Goal: Use online tool/utility: Use online tool/utility

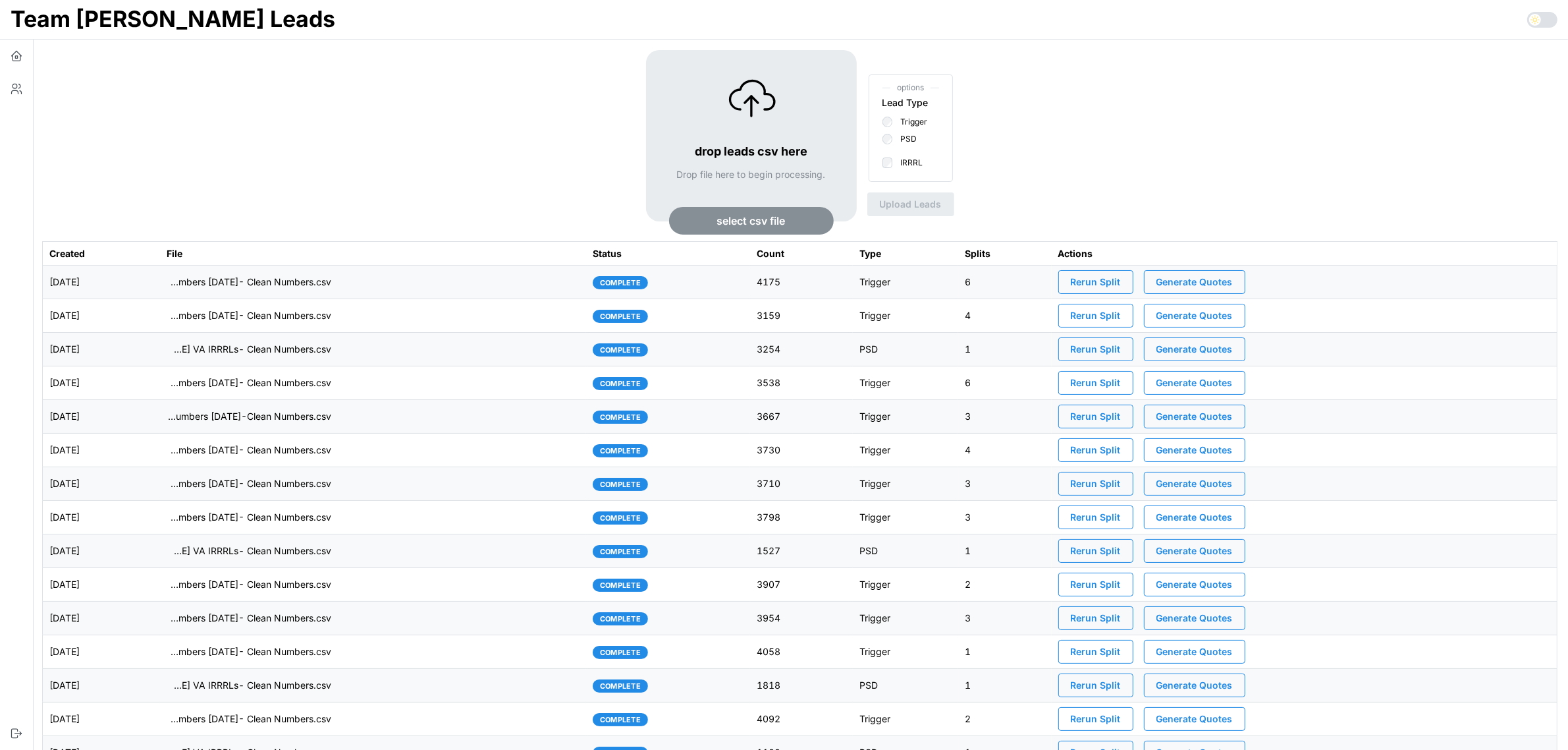
click at [1121, 280] on span "Rerun Split" at bounding box center [1096, 282] width 50 height 23
click at [1206, 281] on span "Generate Quotes" at bounding box center [1194, 282] width 76 height 23
click at [264, 155] on div "drop leads csv here Drop file here to begin processing. select csv file options…" at bounding box center [799, 145] width 1515 height 191
click at [160, 287] on td "[DATE]" at bounding box center [101, 283] width 117 height 34
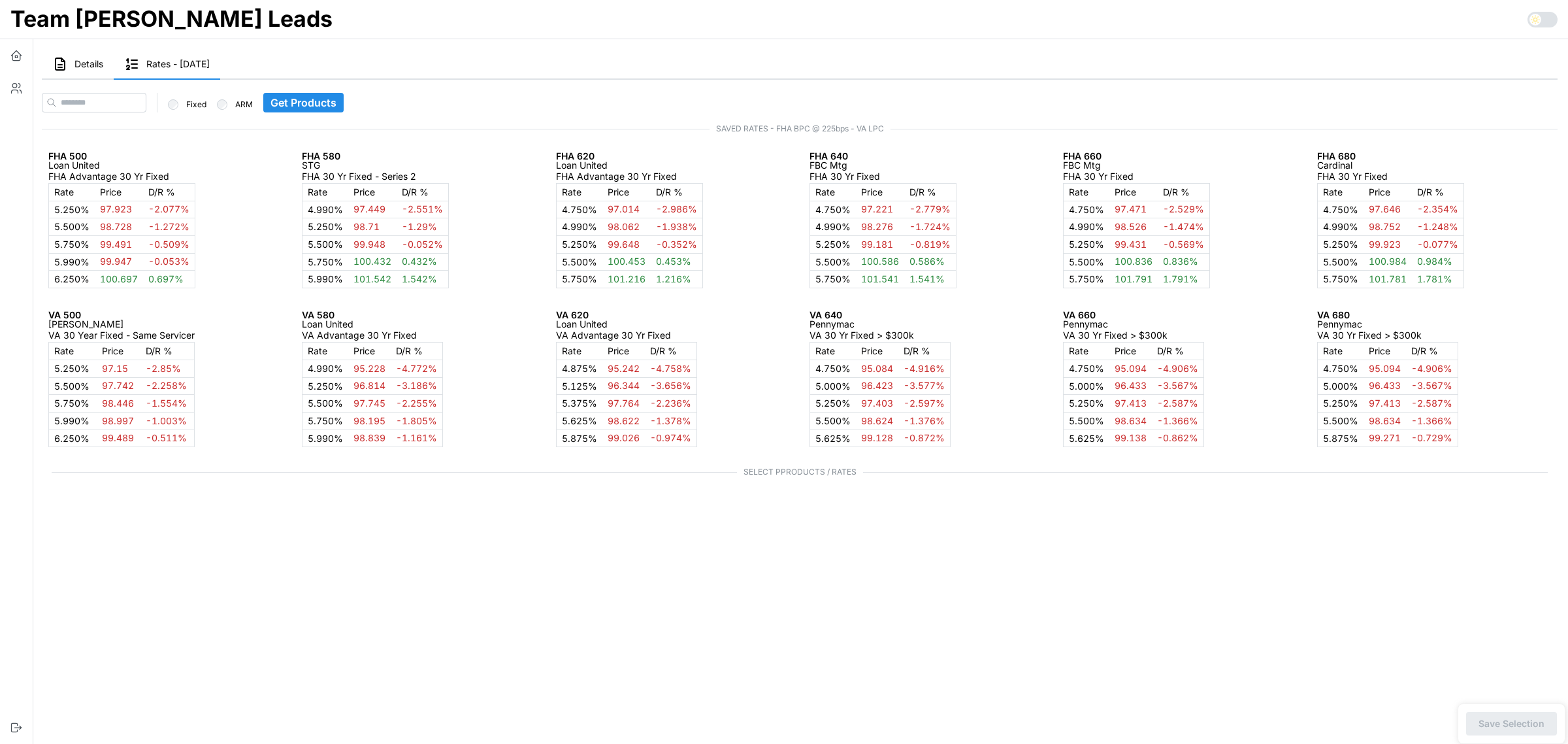
click at [82, 69] on span "Details" at bounding box center [89, 63] width 29 height 9
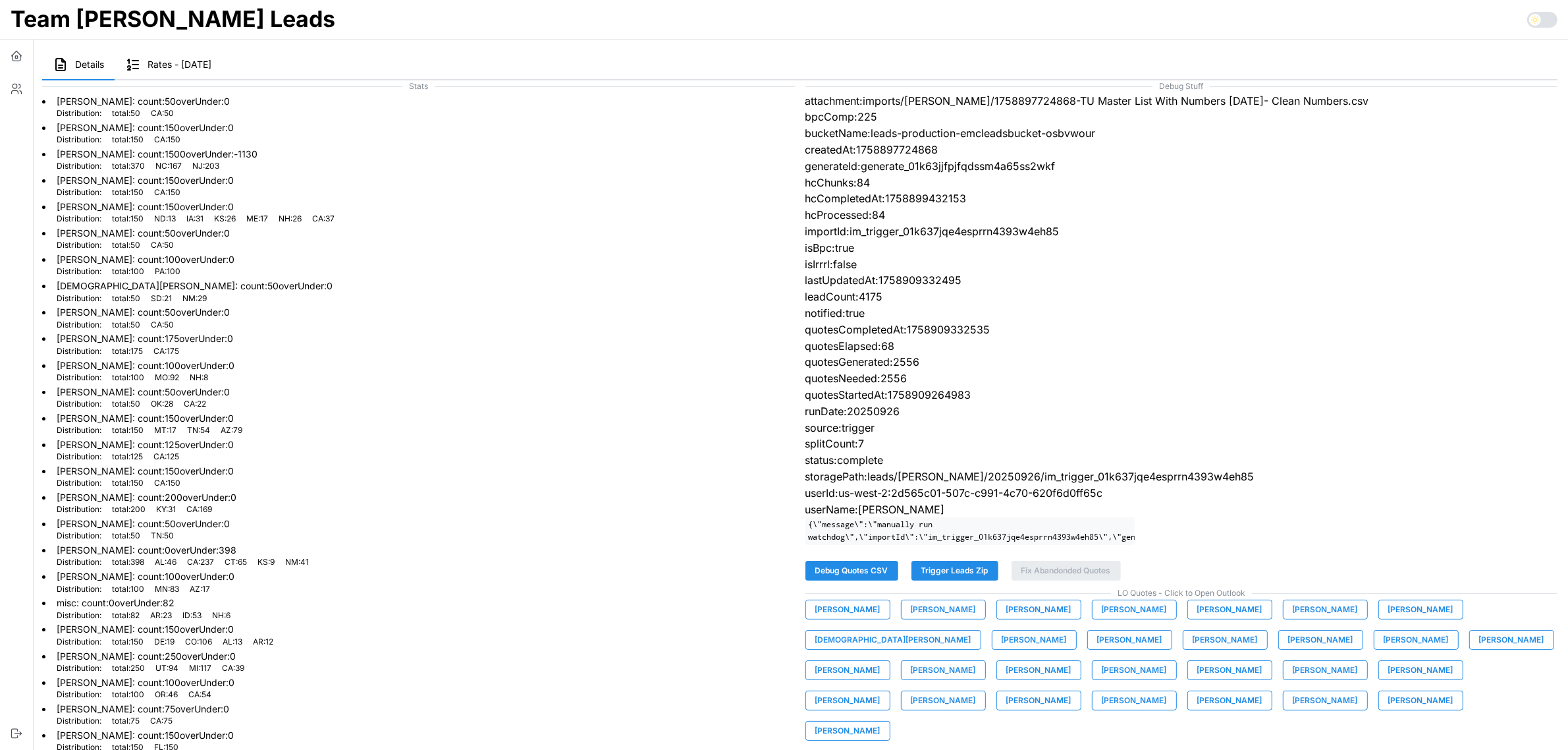
click at [870, 616] on span "[PERSON_NAME]" at bounding box center [848, 609] width 65 height 19
click at [948, 618] on span "[PERSON_NAME]" at bounding box center [943, 609] width 65 height 19
click at [1044, 618] on span "[PERSON_NAME]" at bounding box center [1039, 609] width 65 height 19
click at [1135, 618] on span "[PERSON_NAME]" at bounding box center [1135, 609] width 65 height 19
click at [1225, 618] on span "[PERSON_NAME]" at bounding box center [1230, 609] width 65 height 19
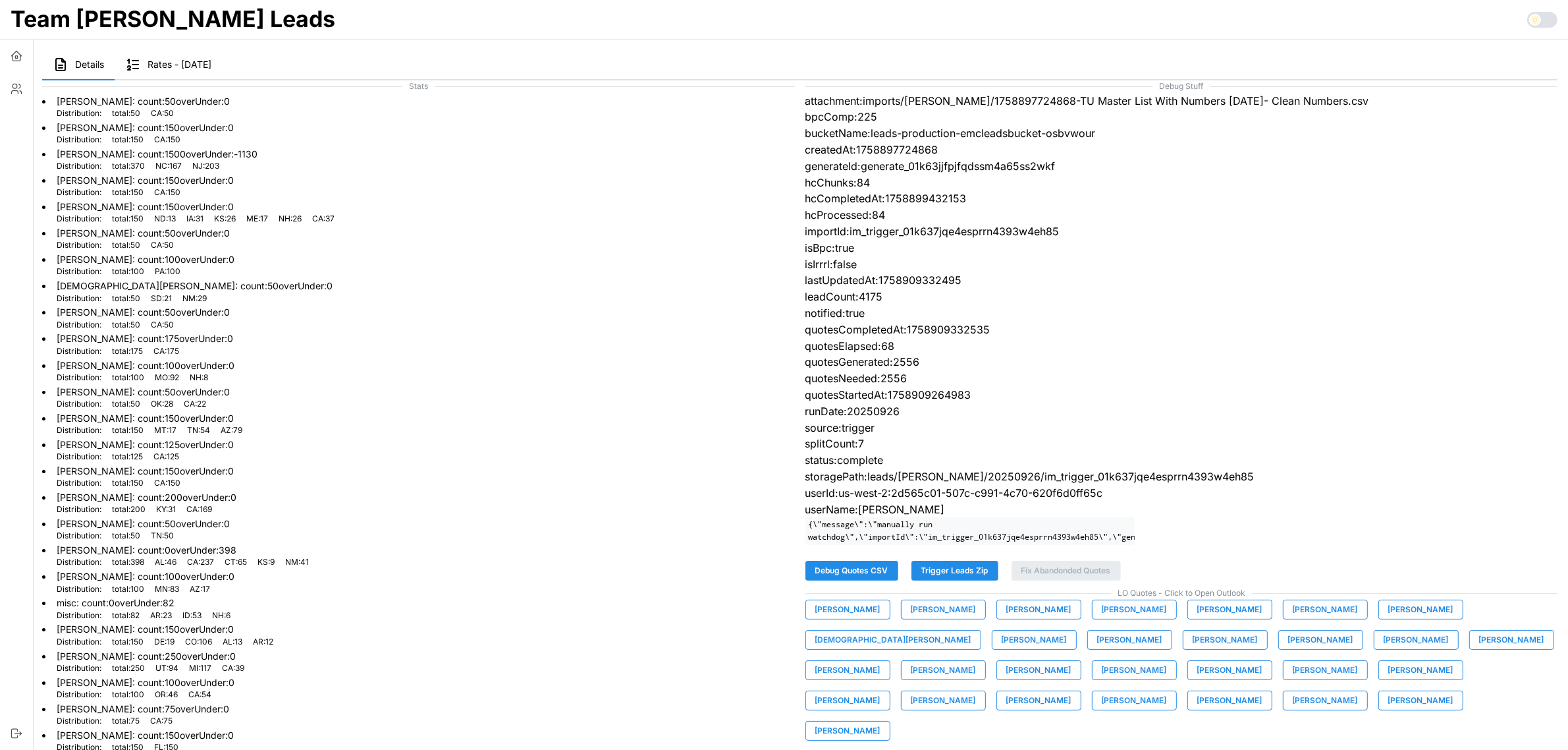
click at [1315, 618] on span "[PERSON_NAME]" at bounding box center [1325, 609] width 65 height 19
click at [1388, 618] on span "[PERSON_NAME]" at bounding box center [1421, 609] width 65 height 19
click at [971, 630] on span "[DEMOGRAPHIC_DATA][PERSON_NAME]" at bounding box center [893, 639] width 156 height 19
click at [1002, 649] on span "[PERSON_NAME]" at bounding box center [1034, 639] width 65 height 19
click at [1097, 649] on span "[PERSON_NAME]" at bounding box center [1130, 639] width 65 height 19
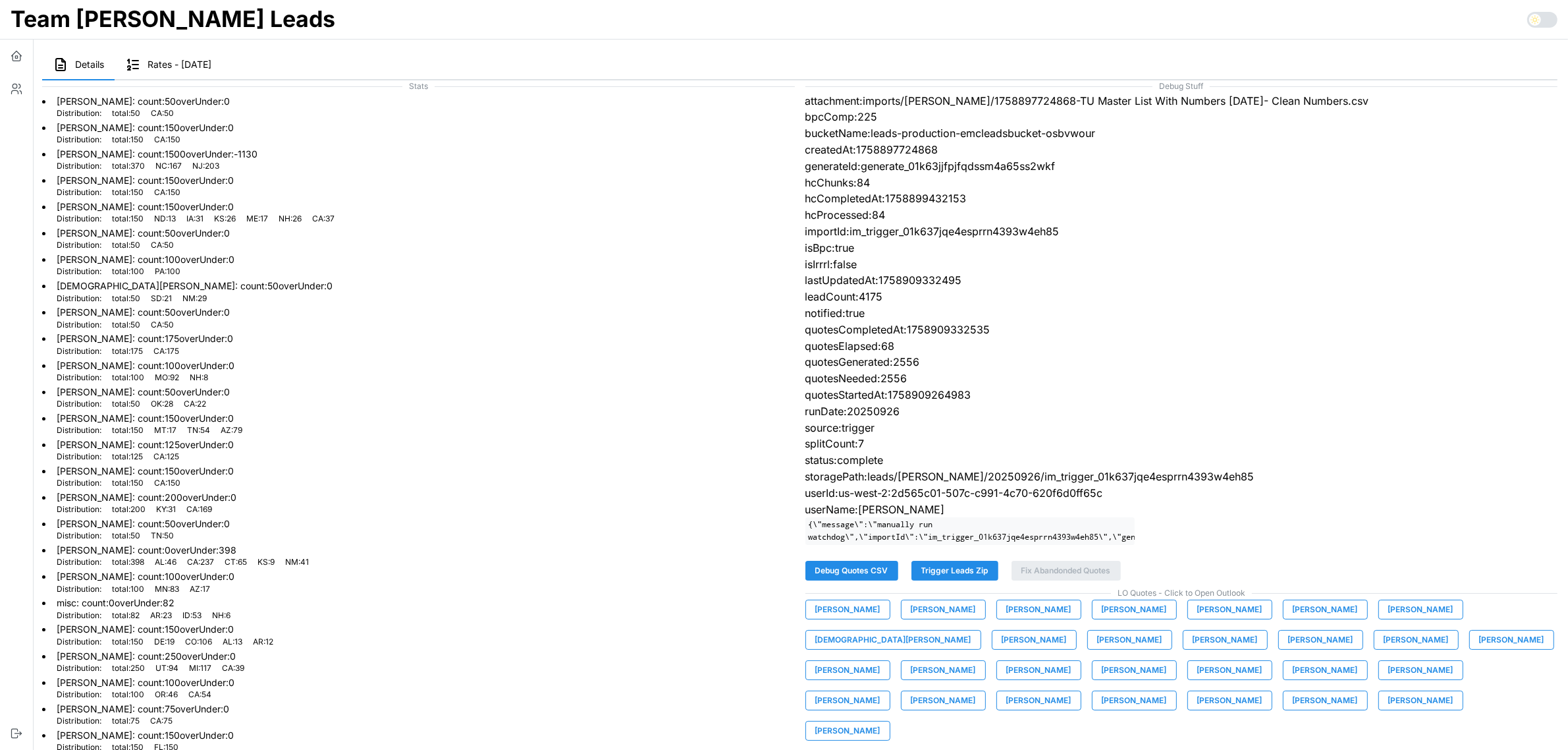
click at [1192, 649] on span "[PERSON_NAME]" at bounding box center [1225, 639] width 65 height 19
click at [1288, 649] on span "[PERSON_NAME]" at bounding box center [1321, 639] width 65 height 19
click at [1384, 649] on span "[PERSON_NAME]" at bounding box center [1416, 639] width 65 height 19
click at [1479, 649] on span "[PERSON_NAME]" at bounding box center [1511, 639] width 65 height 19
click at [881, 661] on span "[PERSON_NAME]" at bounding box center [848, 670] width 65 height 19
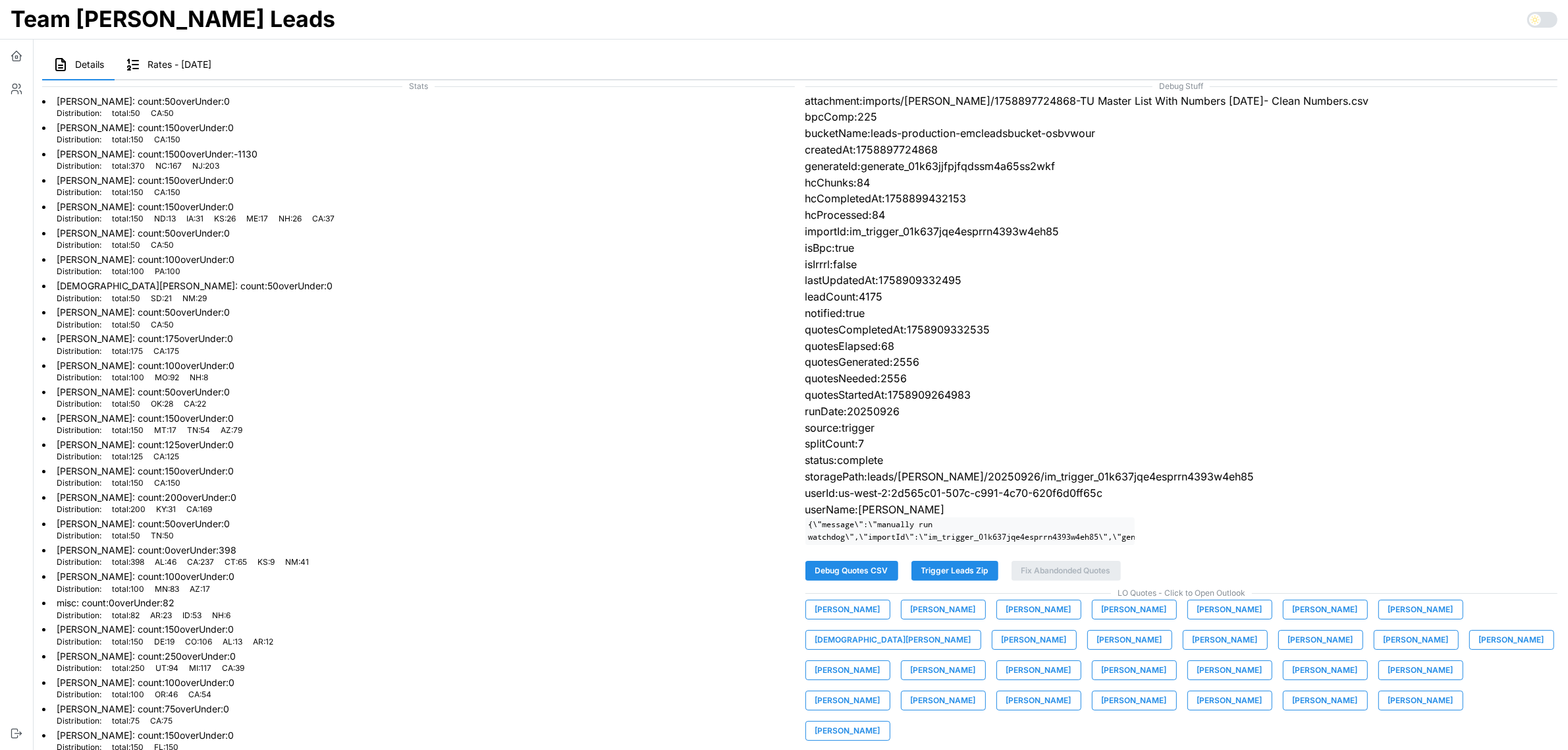
click at [976, 661] on span "[PERSON_NAME]" at bounding box center [943, 670] width 65 height 19
click at [1071, 661] on span "[PERSON_NAME]" at bounding box center [1039, 670] width 65 height 19
click at [1197, 680] on span "[PERSON_NAME]" at bounding box center [1230, 670] width 65 height 19
click at [1292, 680] on span "[PERSON_NAME]" at bounding box center [1325, 670] width 65 height 19
click at [1388, 680] on span "[PERSON_NAME]" at bounding box center [1421, 670] width 65 height 19
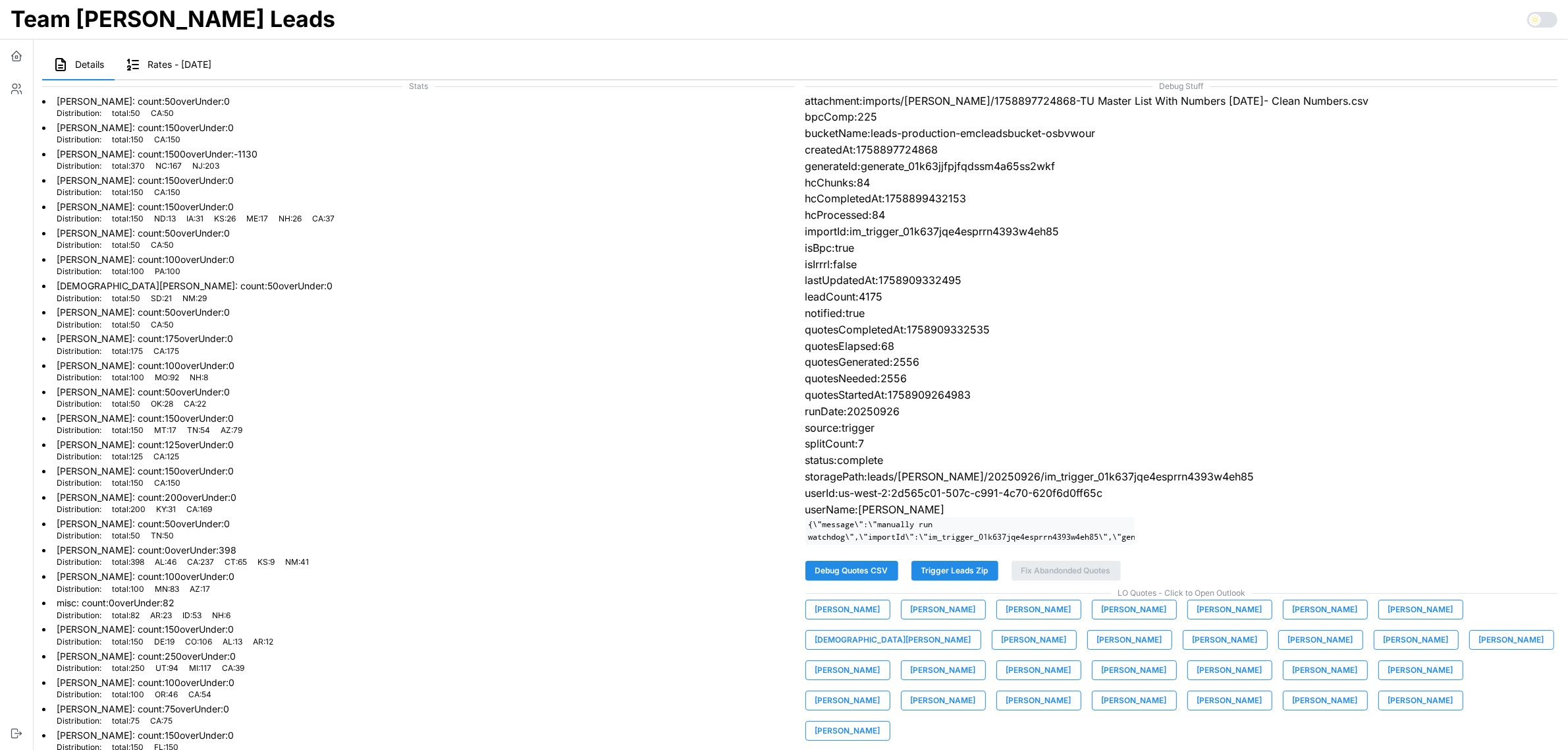
click at [881, 691] on span "[PERSON_NAME]" at bounding box center [848, 700] width 65 height 19
click at [976, 691] on span "[PERSON_NAME]" at bounding box center [943, 700] width 65 height 19
click at [1071, 691] on span "[PERSON_NAME]" at bounding box center [1039, 700] width 65 height 19
click at [1167, 691] on span "[PERSON_NAME]" at bounding box center [1135, 700] width 65 height 19
click at [1263, 691] on span "[PERSON_NAME]" at bounding box center [1230, 700] width 65 height 19
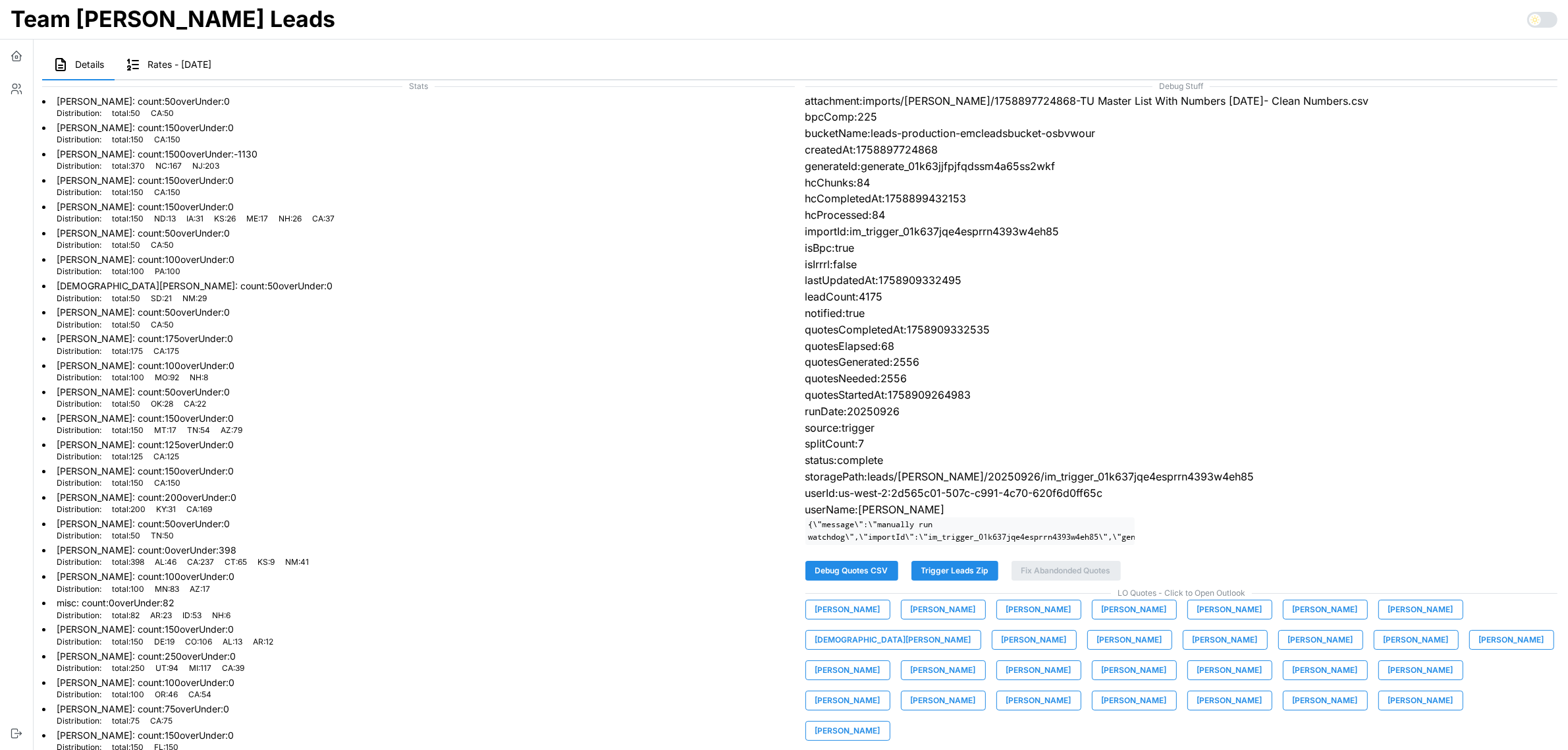
click at [1292, 709] on span "[PERSON_NAME]" at bounding box center [1325, 700] width 65 height 19
click at [1388, 709] on span "[PERSON_NAME]" at bounding box center [1421, 700] width 65 height 19
click at [881, 721] on span "[PERSON_NAME]" at bounding box center [848, 730] width 65 height 19
